Goal: Navigation & Orientation: Understand site structure

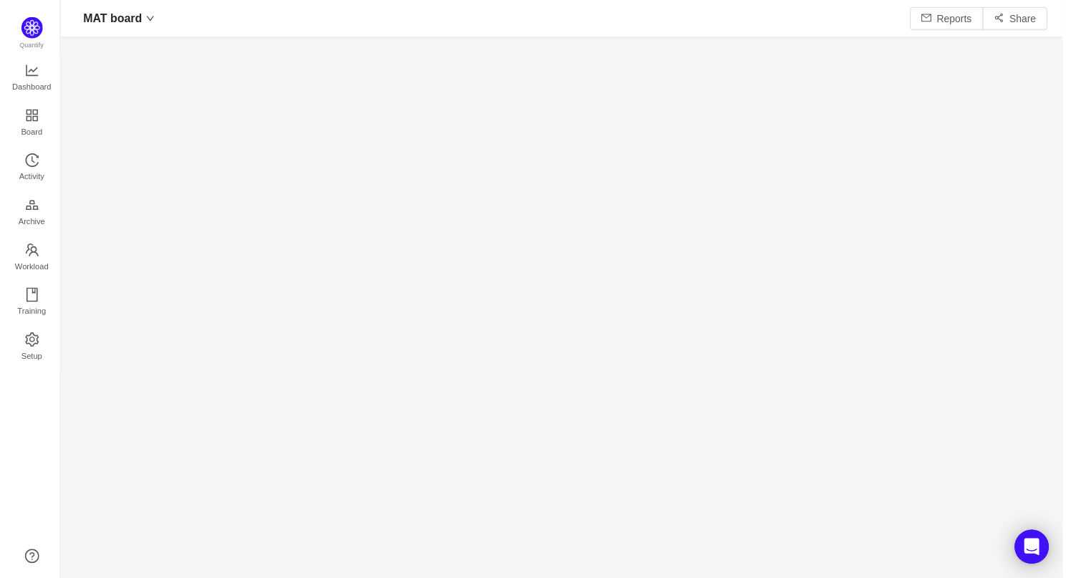
scroll to position [557, 976]
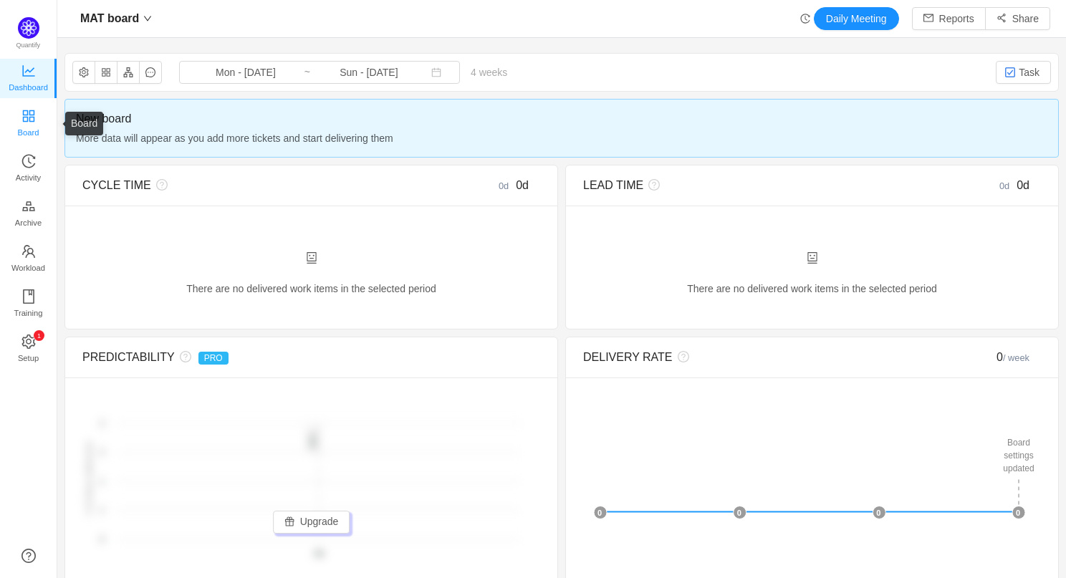
click at [33, 124] on span "Board" at bounding box center [28, 132] width 21 height 29
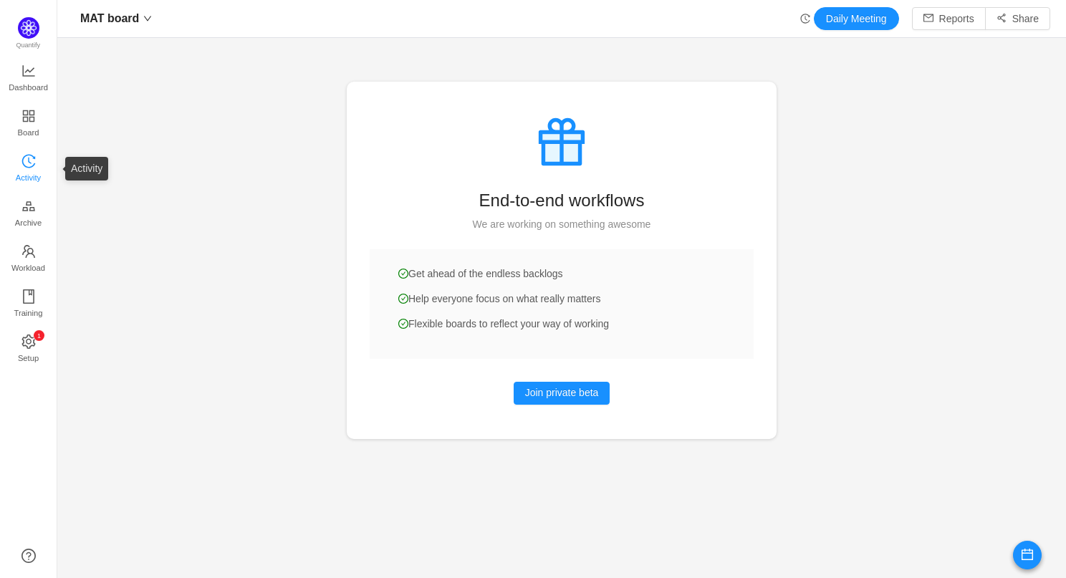
click at [31, 165] on span "Activity" at bounding box center [28, 177] width 25 height 29
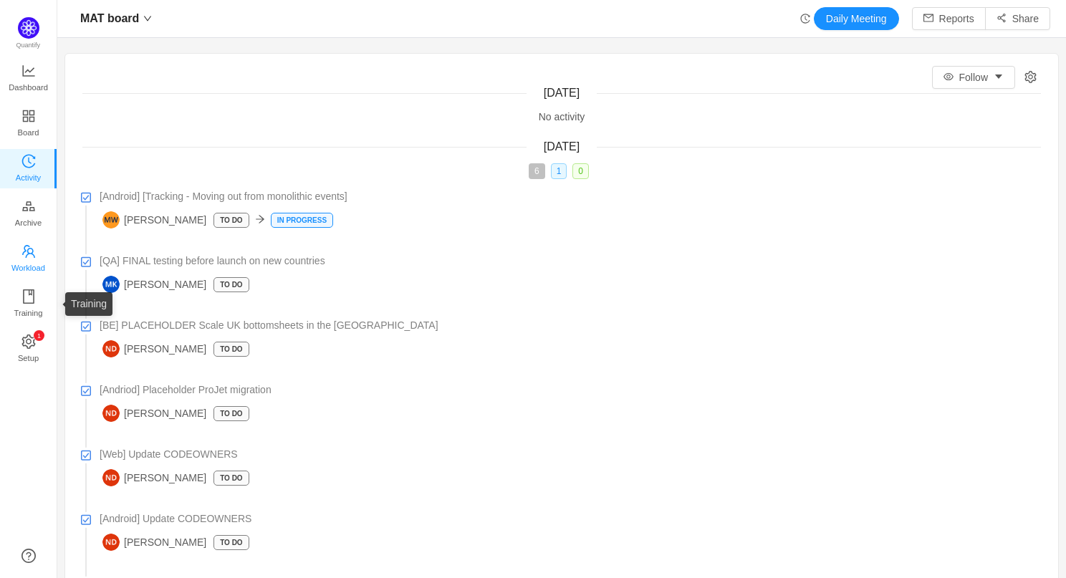
click at [20, 256] on span "Workload" at bounding box center [28, 268] width 34 height 29
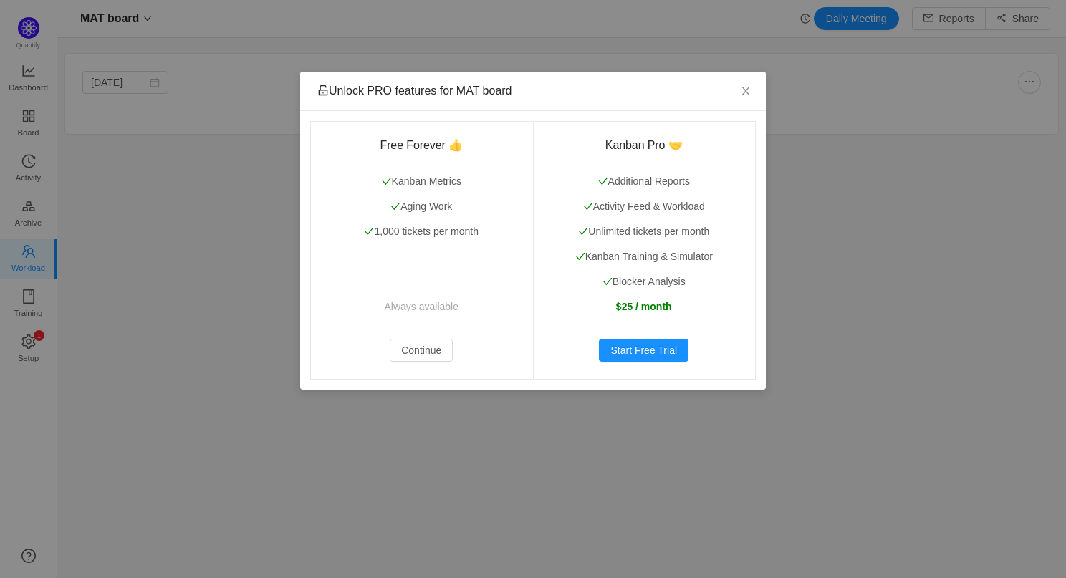
click at [443, 502] on div "Unlock PRO features for MAT board Free Forever 👍 Kanban Metrics Aging Work 1,00…" at bounding box center [533, 289] width 1066 height 578
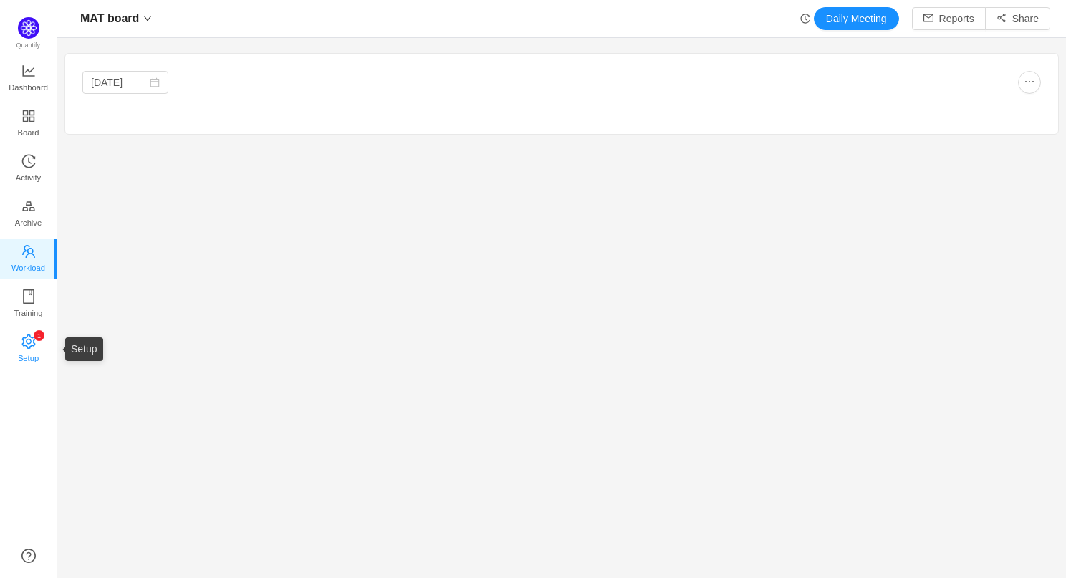
click at [31, 349] on span "Setup" at bounding box center [28, 358] width 21 height 29
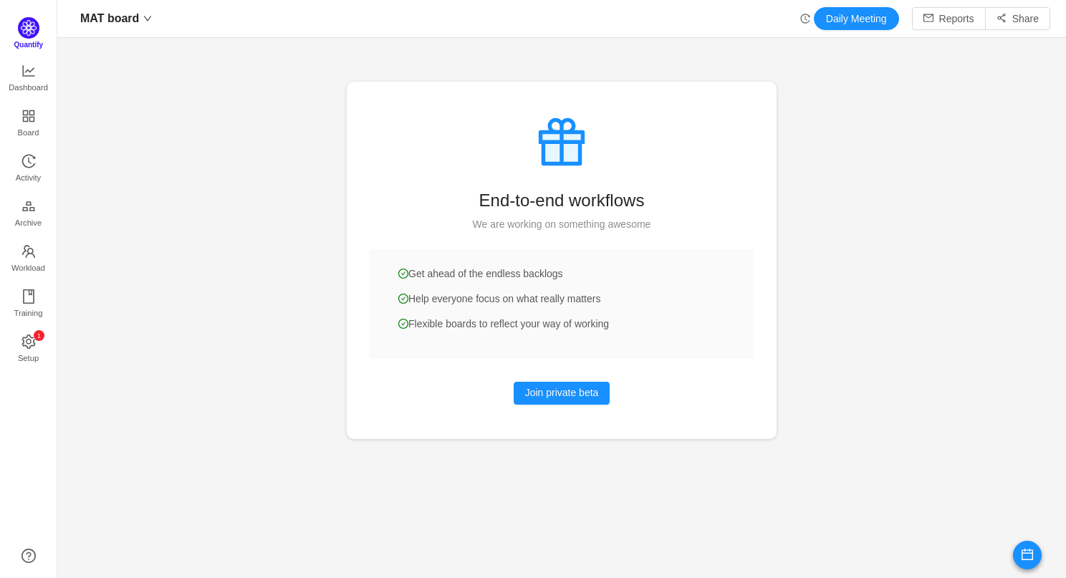
click at [31, 29] on img at bounding box center [28, 27] width 21 height 21
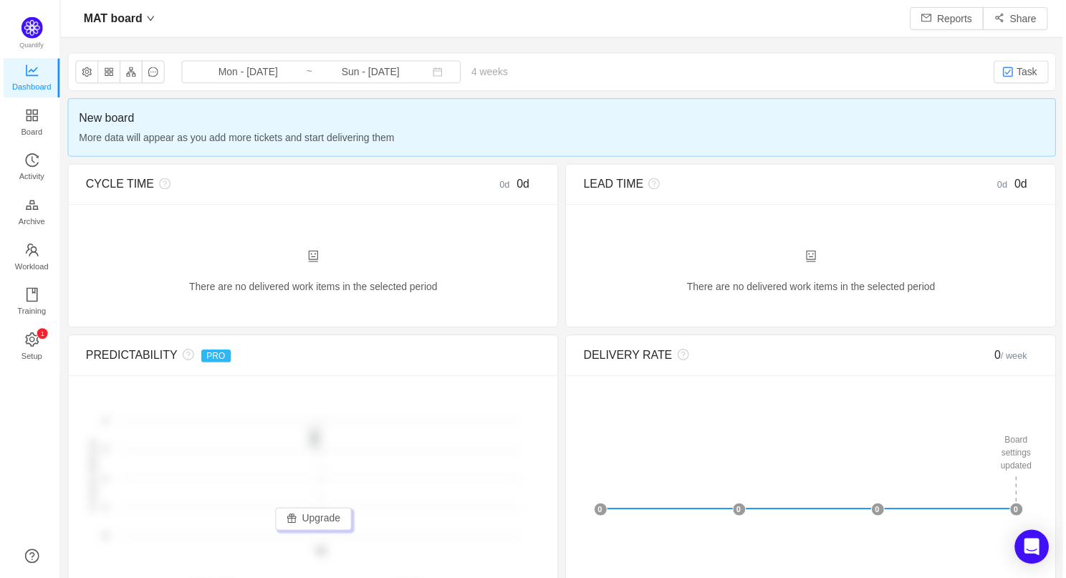
scroll to position [557, 976]
